Goal: Navigation & Orientation: Find specific page/section

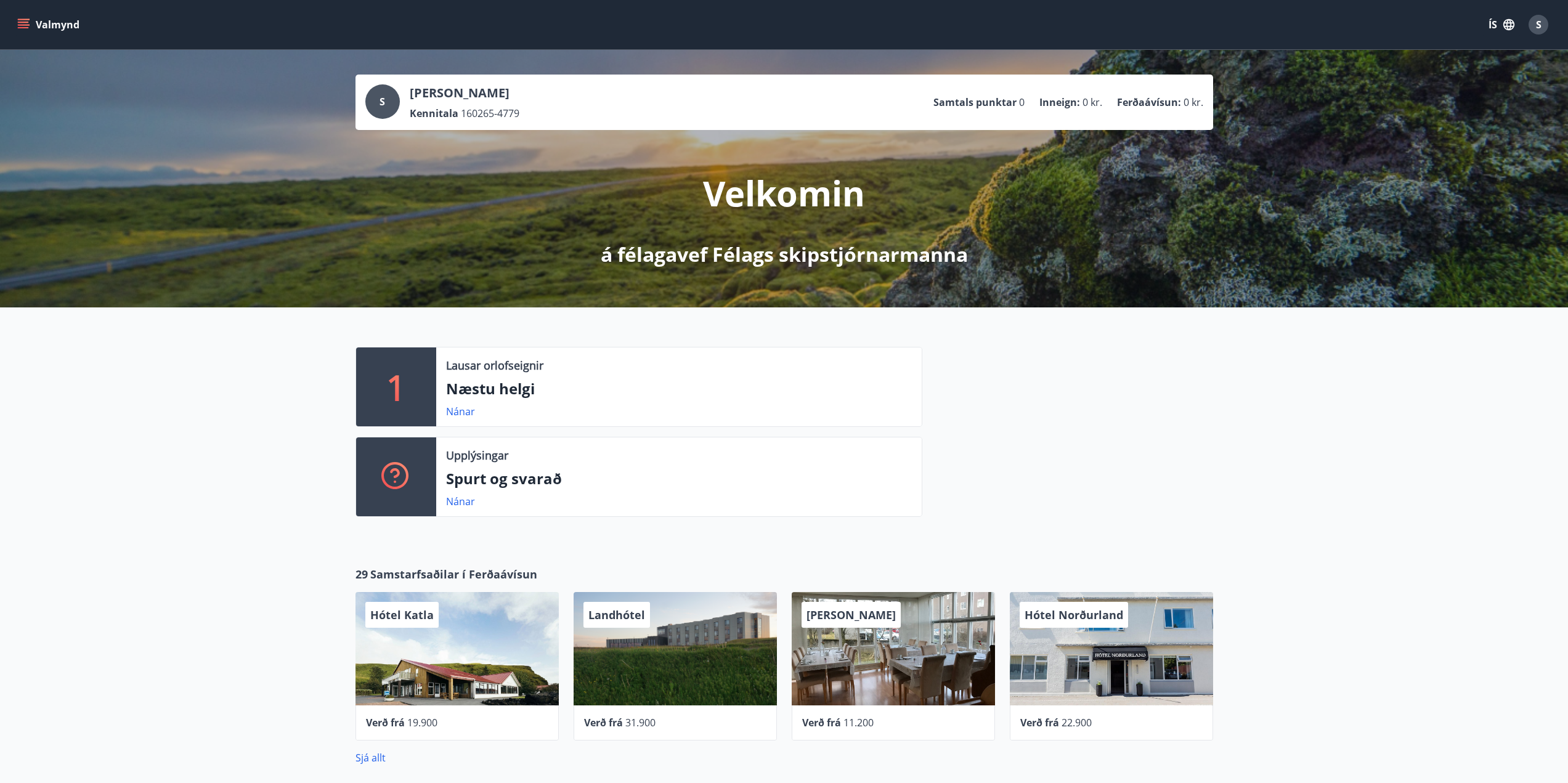
click at [28, 20] on icon "menu" at bounding box center [24, 20] width 13 height 1
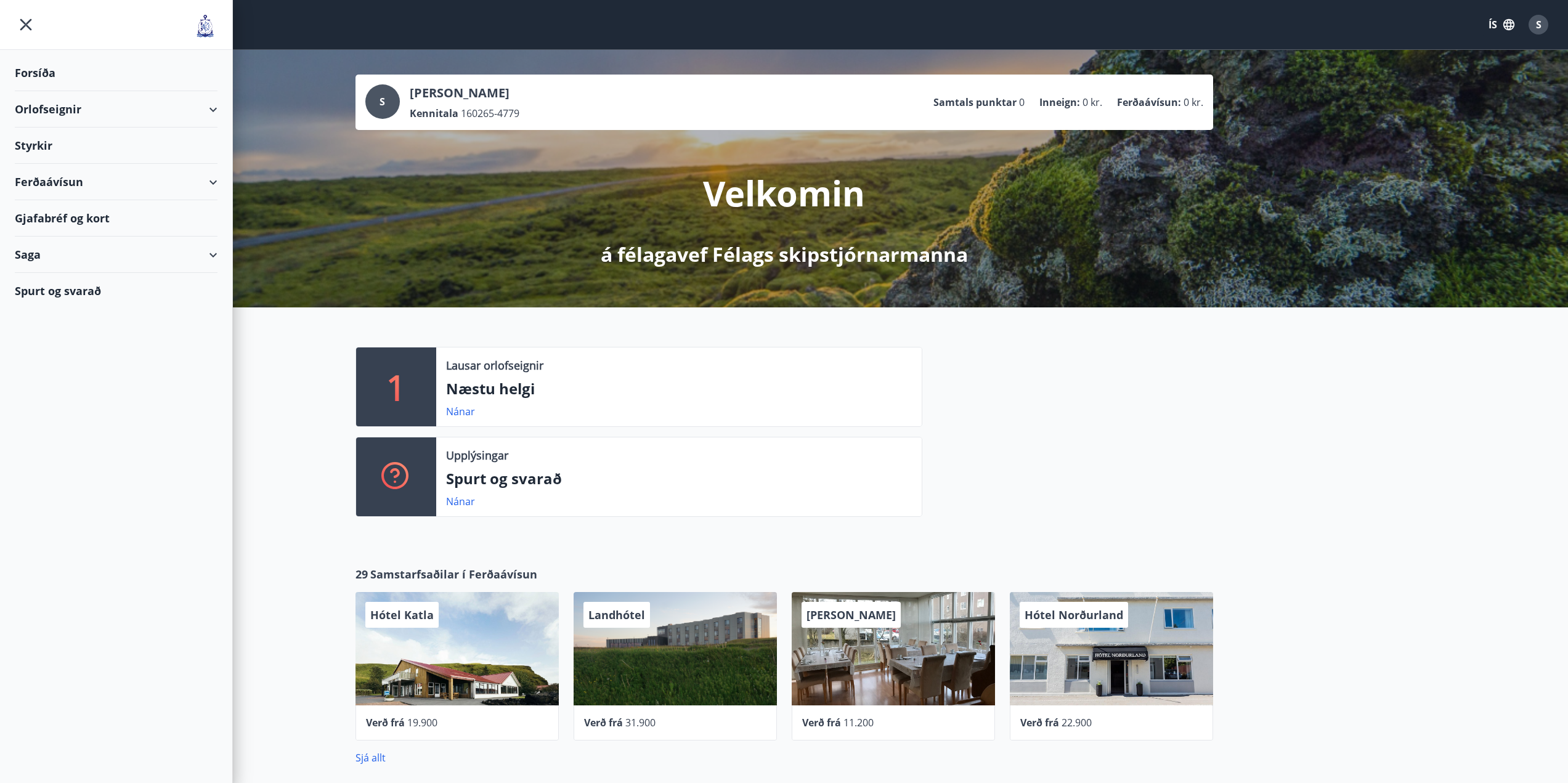
click at [30, 91] on div "Styrkir" at bounding box center [116, 73] width 203 height 37
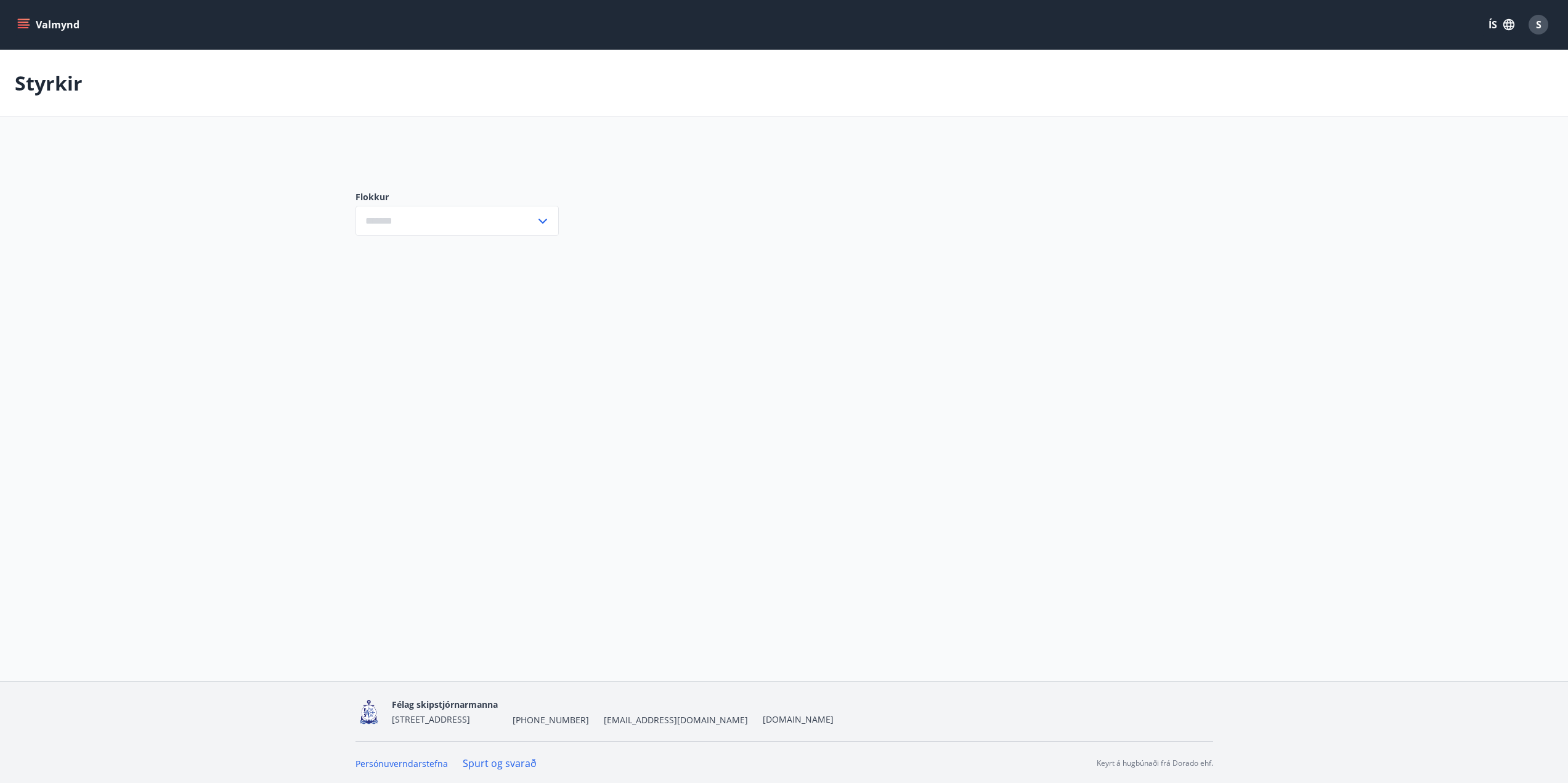
type input "***"
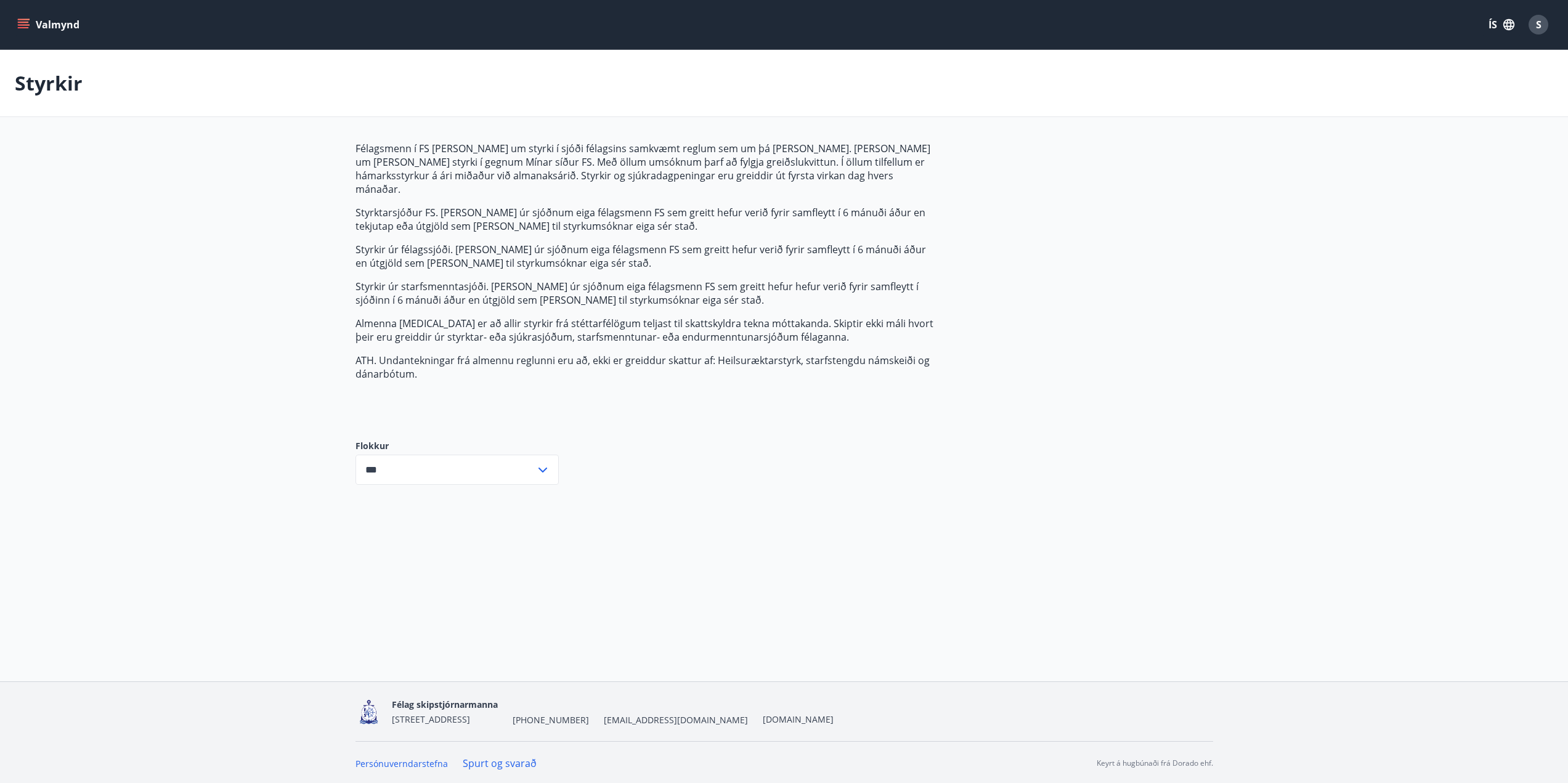
click at [30, 28] on button "Valmynd" at bounding box center [49, 24] width 69 height 22
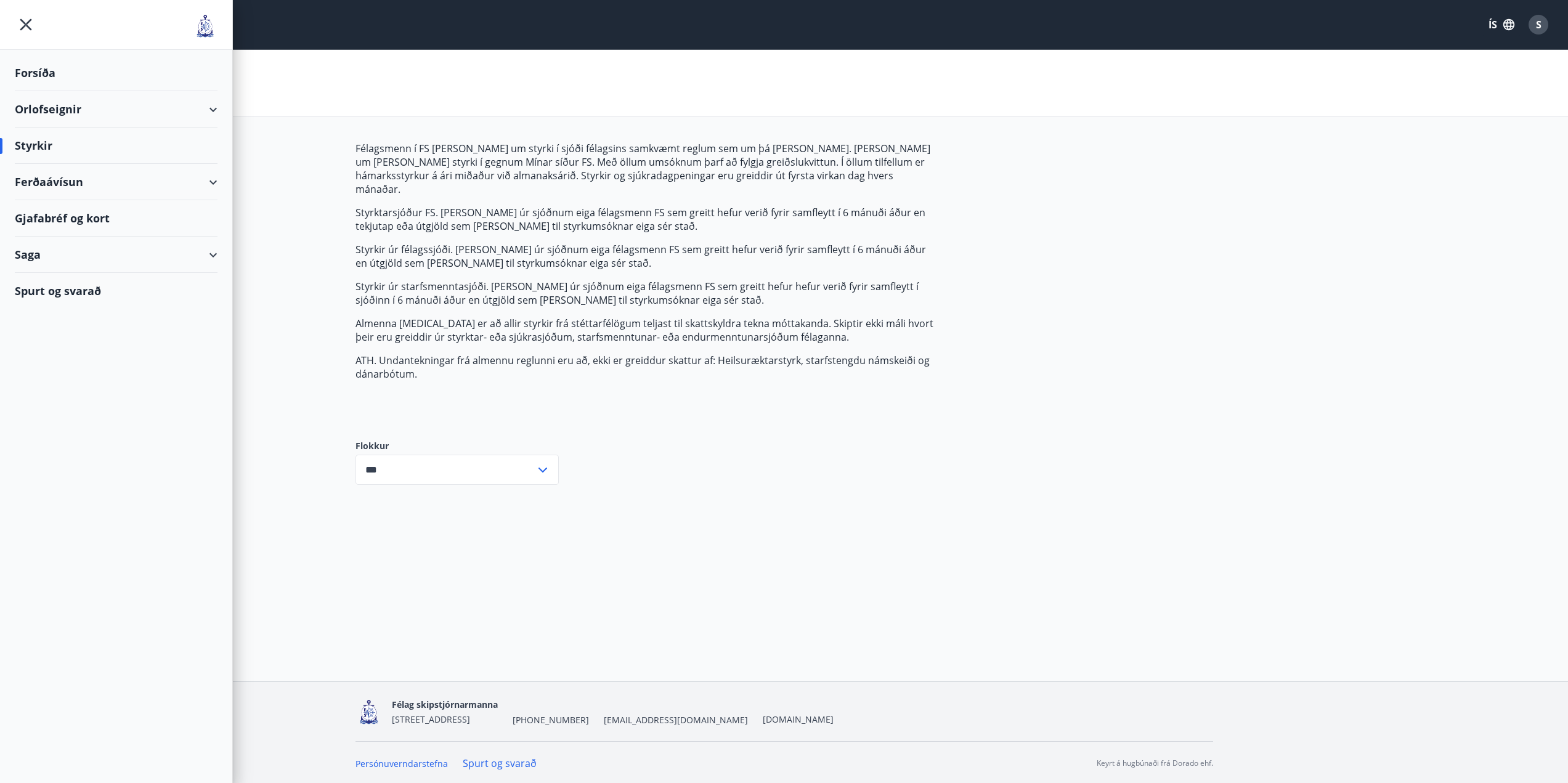
click at [52, 113] on div "Orlofseignir" at bounding box center [116, 109] width 203 height 37
click at [56, 169] on div "Bókunardagatal" at bounding box center [116, 166] width 183 height 26
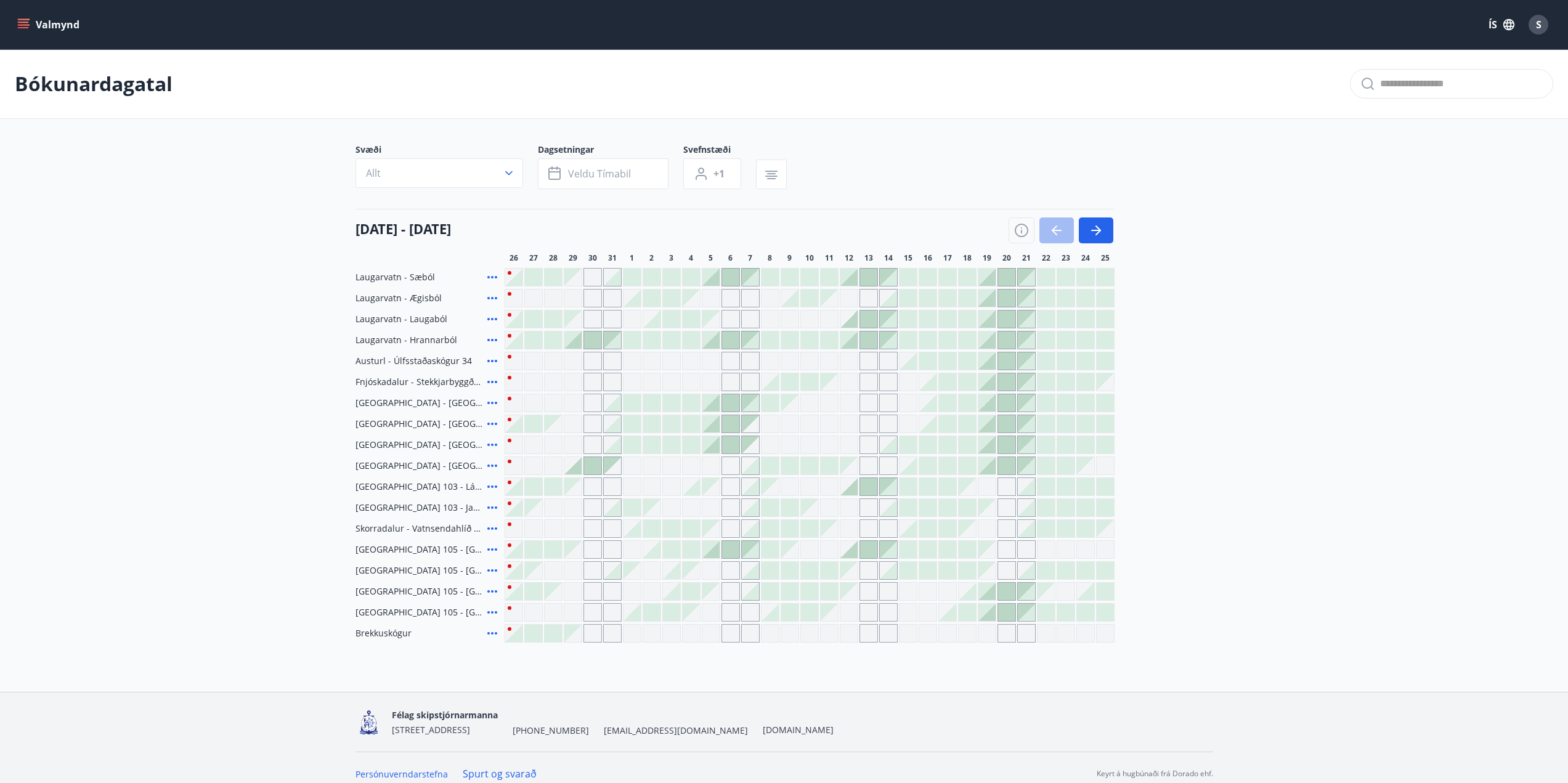
click at [28, 21] on icon "menu" at bounding box center [23, 22] width 11 height 1
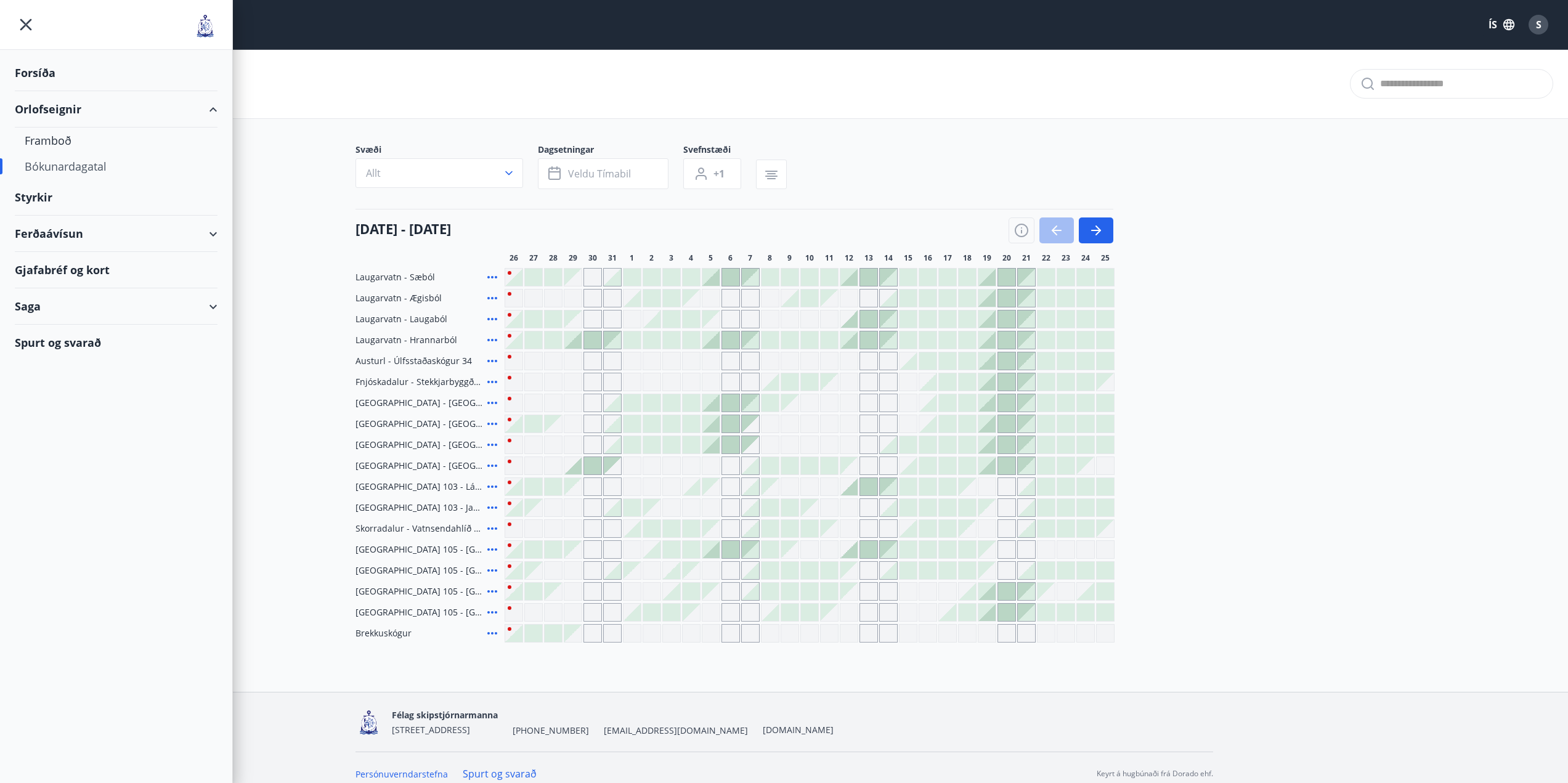
click at [37, 338] on div "Spurt og svarað" at bounding box center [116, 343] width 203 height 36
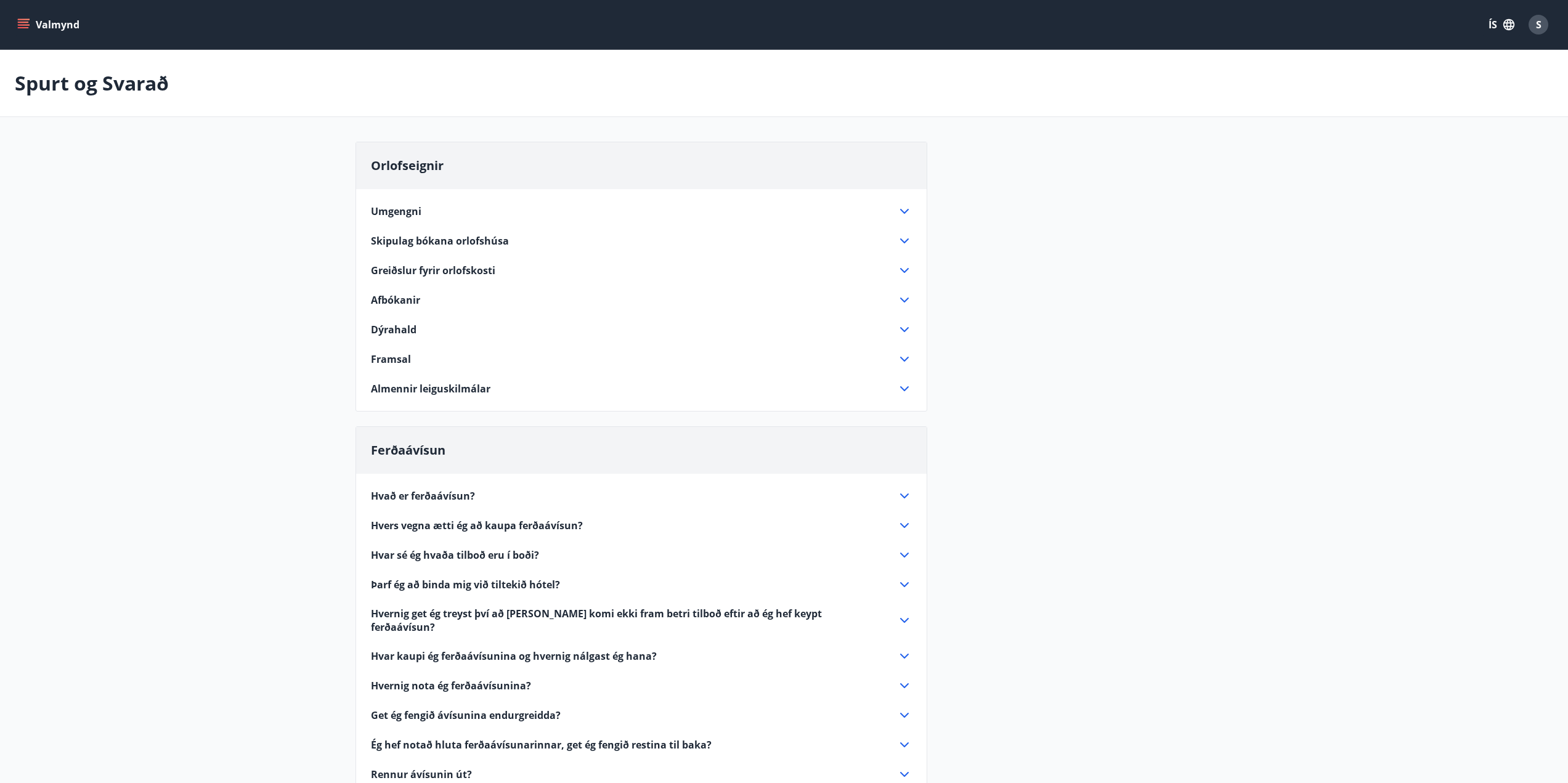
click at [20, 25] on icon "menu" at bounding box center [24, 25] width 13 height 1
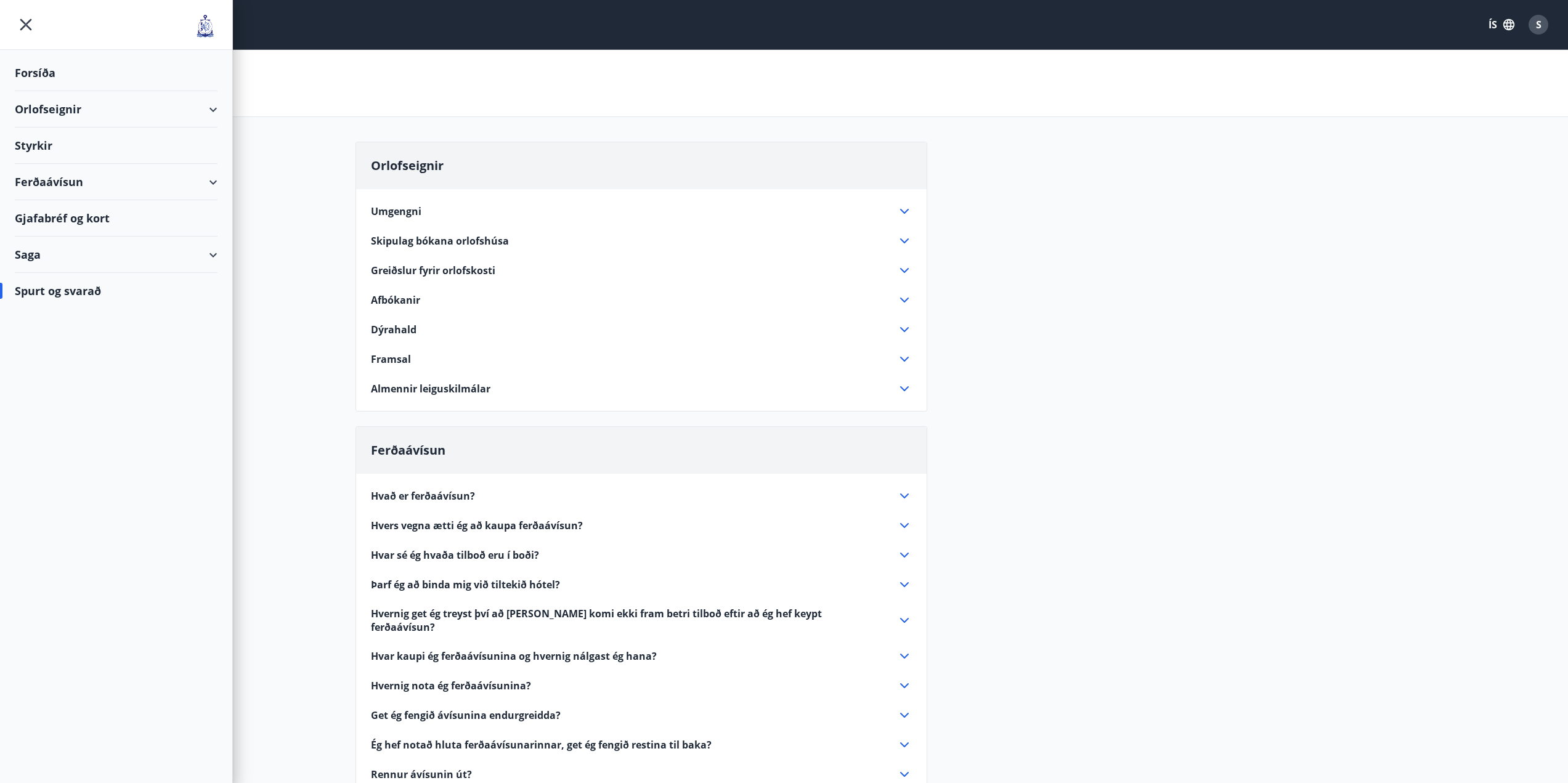
click at [35, 255] on div "Saga" at bounding box center [116, 255] width 203 height 37
click at [57, 183] on div "Ferðaávísun" at bounding box center [116, 182] width 203 height 37
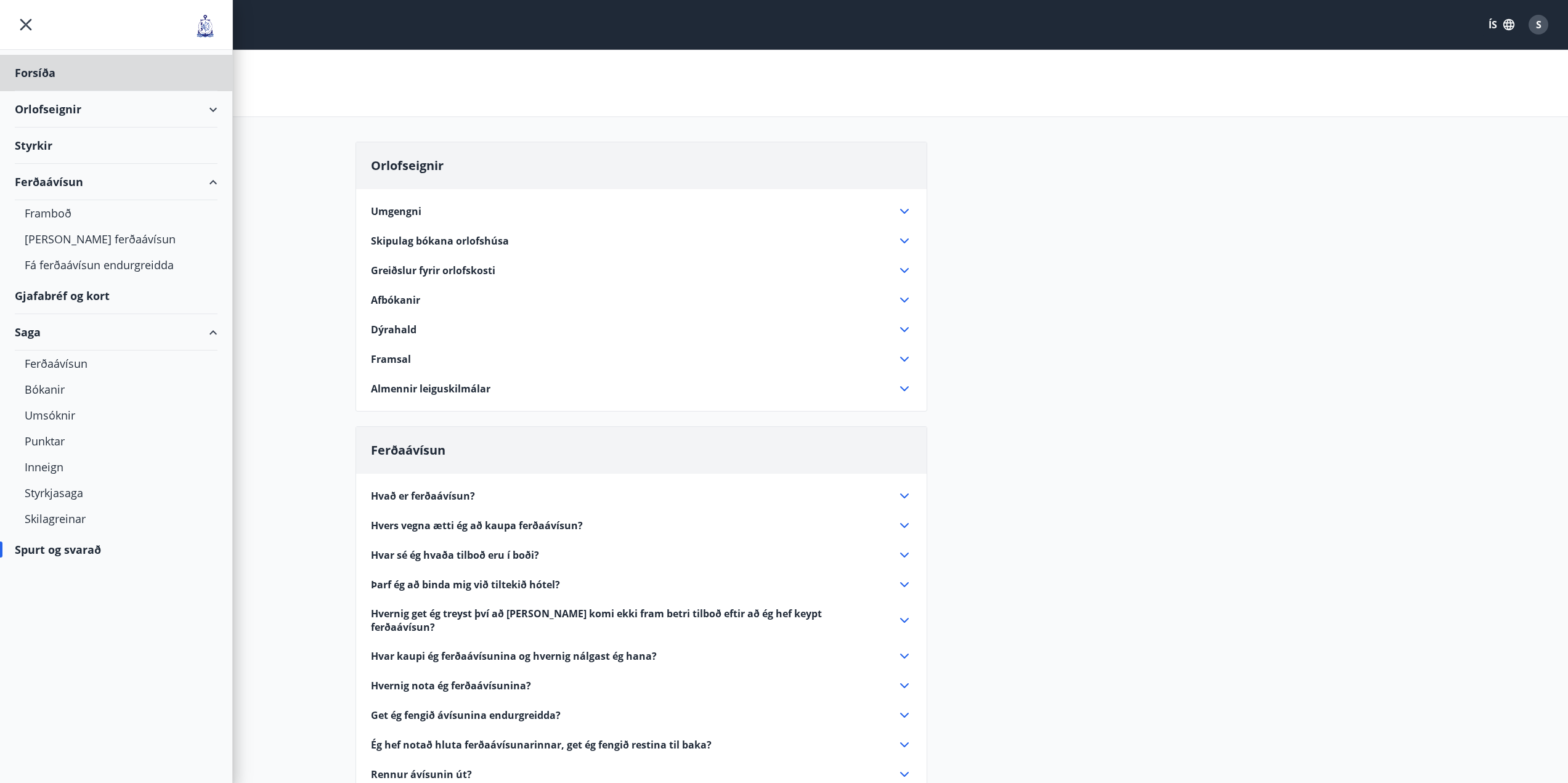
click at [57, 91] on div "Styrkir" at bounding box center [116, 73] width 203 height 37
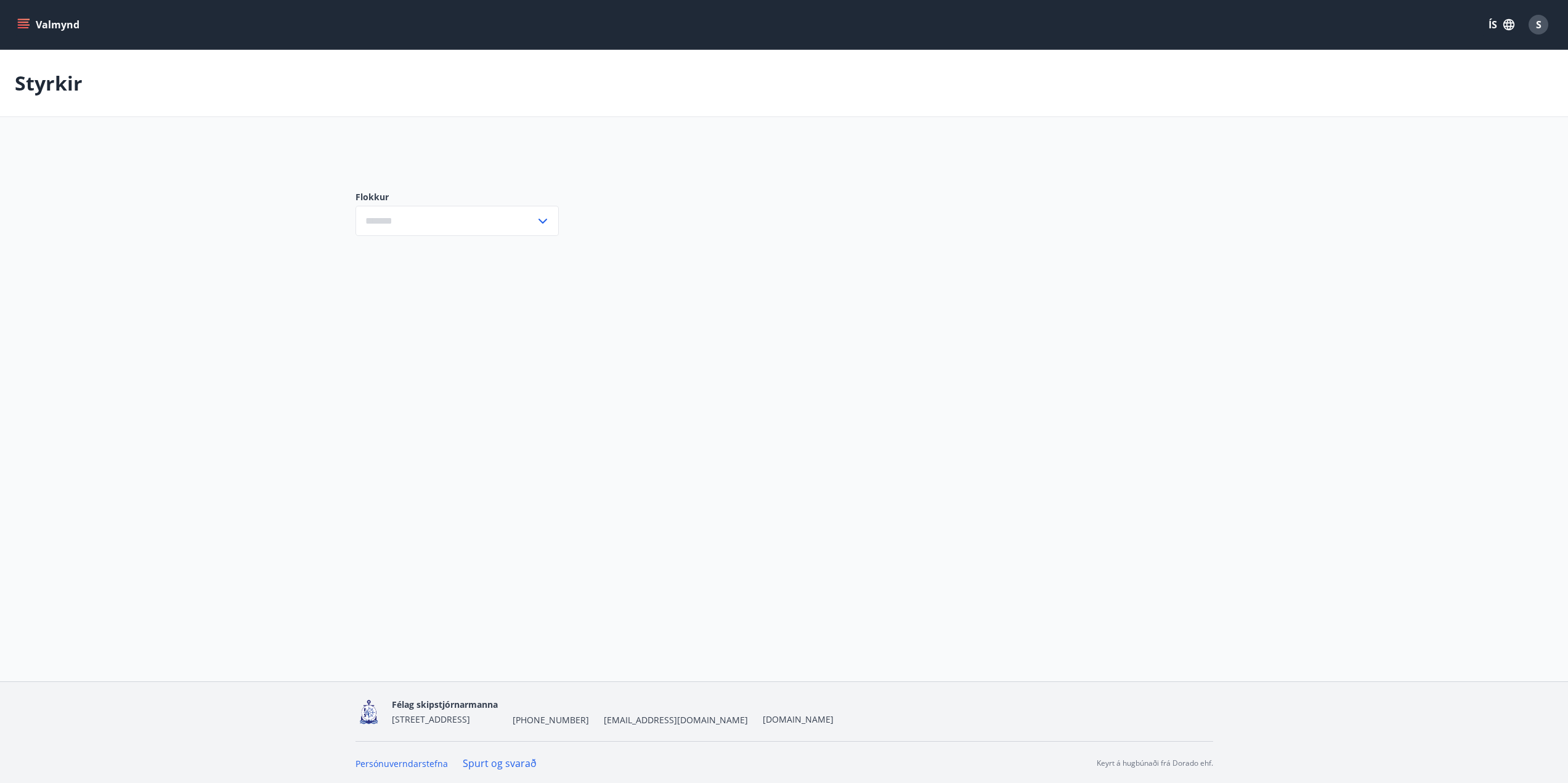
type input "***"
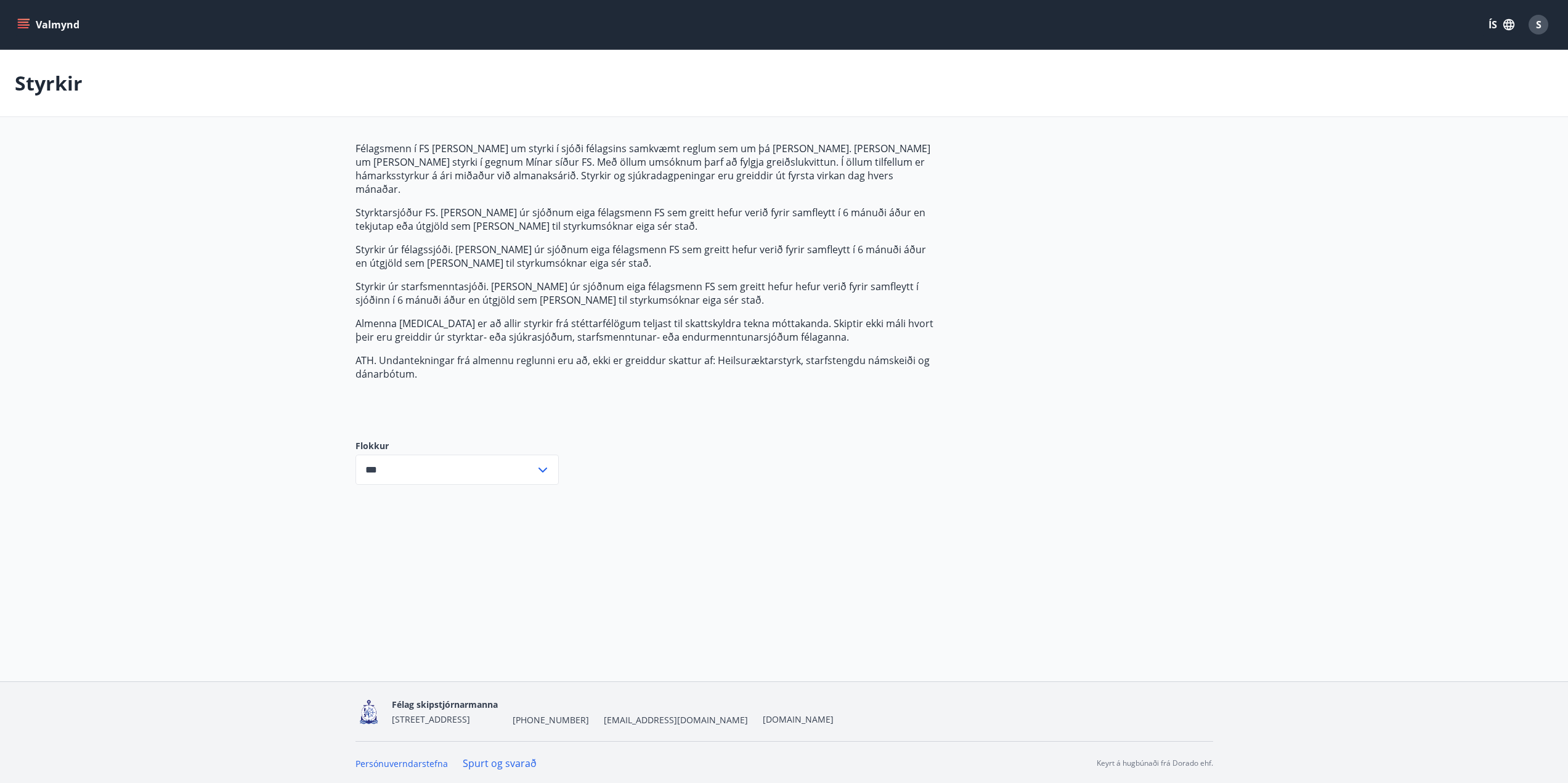
click at [25, 31] on button "Valmynd" at bounding box center [49, 24] width 69 height 22
click at [380, 206] on p "Styrktarsjóður FS. [PERSON_NAME] úr sjóðnum eiga félagsmenn FS sem greitt hefur…" at bounding box center [646, 219] width 581 height 27
click at [45, 21] on button "Valmynd" at bounding box center [49, 24] width 69 height 22
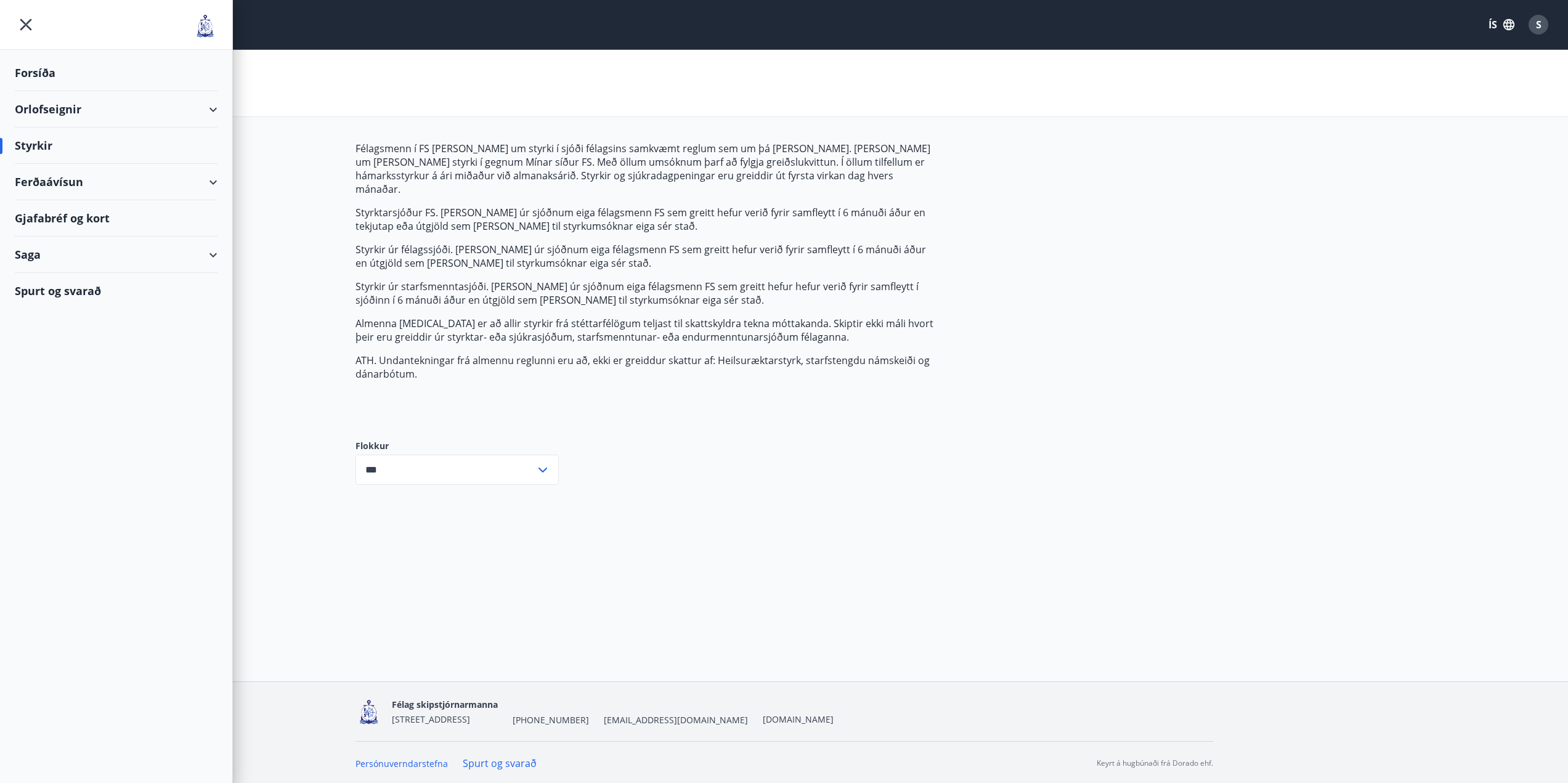
click at [56, 107] on div "Orlofseignir" at bounding box center [116, 109] width 203 height 37
click at [57, 168] on div "Bókunardagatal" at bounding box center [116, 166] width 183 height 26
